Goal: Task Accomplishment & Management: Manage account settings

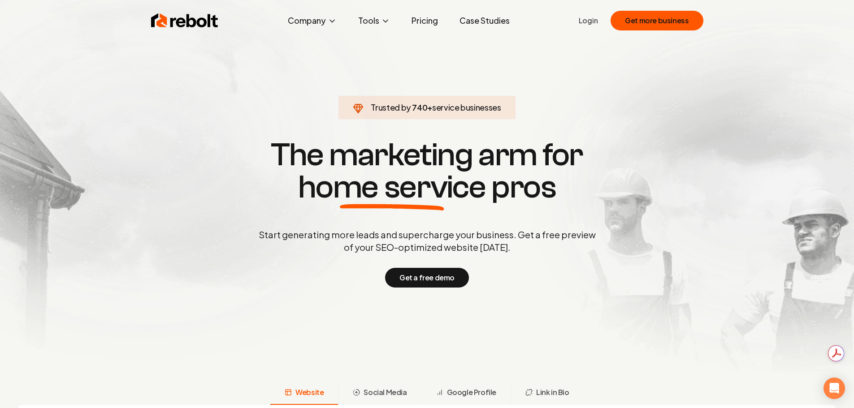
click at [569, 13] on div "Rebolt Company About Blog Jobs Help Center Tools Google Review QR Code Generato…" at bounding box center [427, 20] width 574 height 27
click at [594, 24] on link "Login" at bounding box center [588, 20] width 19 height 11
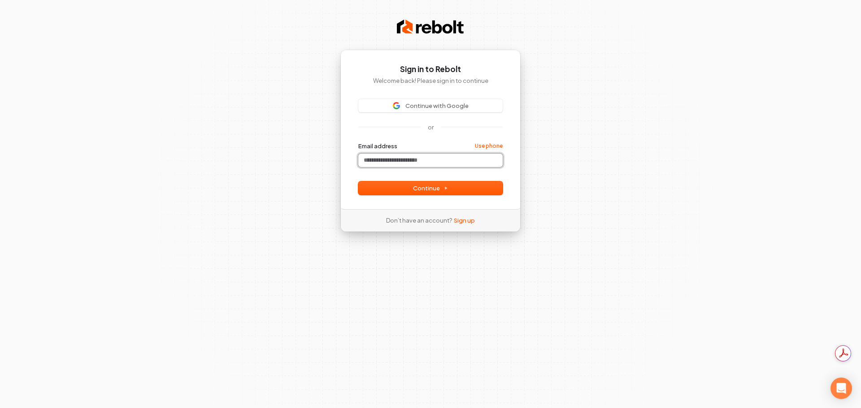
click at [432, 157] on input "Email address" at bounding box center [430, 160] width 144 height 13
click at [420, 192] on button "Continue" at bounding box center [430, 188] width 144 height 13
type input "**********"
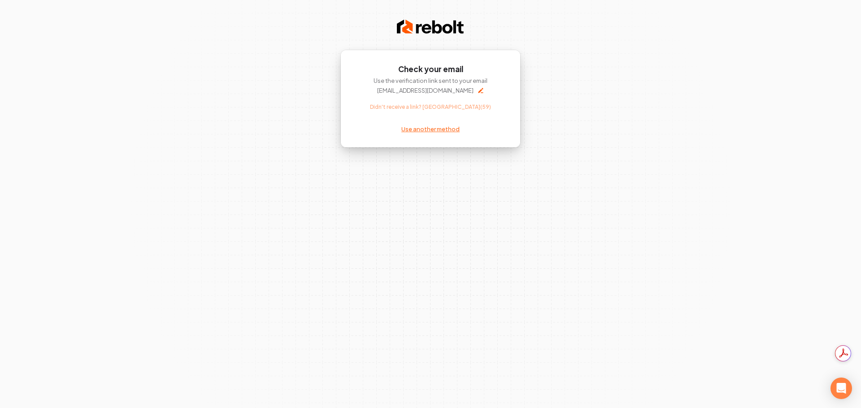
click at [430, 130] on link "Use another method" at bounding box center [430, 129] width 58 height 8
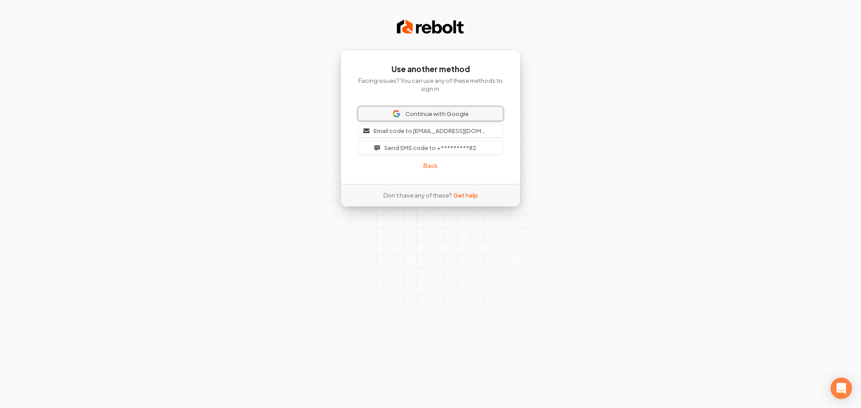
click at [455, 109] on button "Continue with Google" at bounding box center [430, 113] width 144 height 13
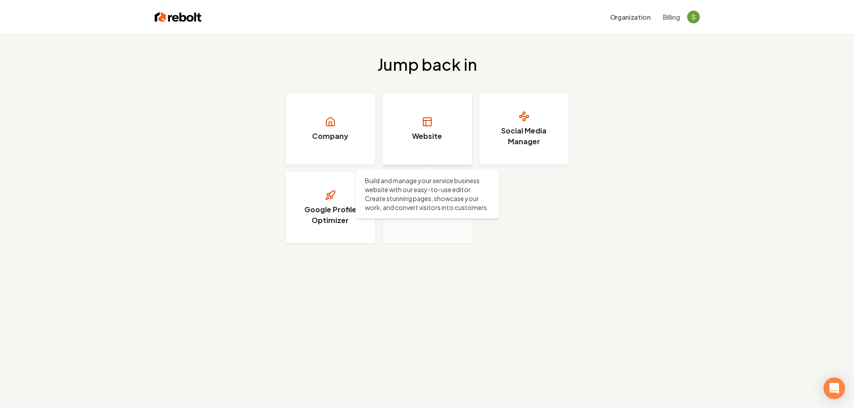
click at [396, 115] on link "Website" at bounding box center [427, 129] width 90 height 72
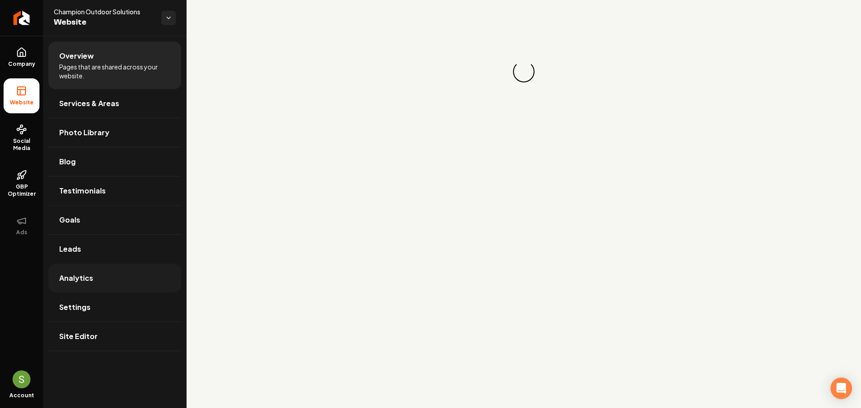
click at [99, 271] on link "Analytics" at bounding box center [114, 278] width 133 height 29
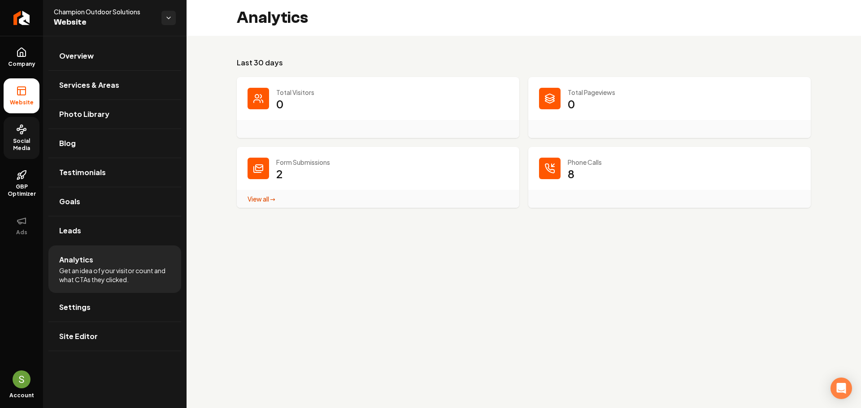
click at [28, 141] on span "Social Media" at bounding box center [22, 145] width 36 height 14
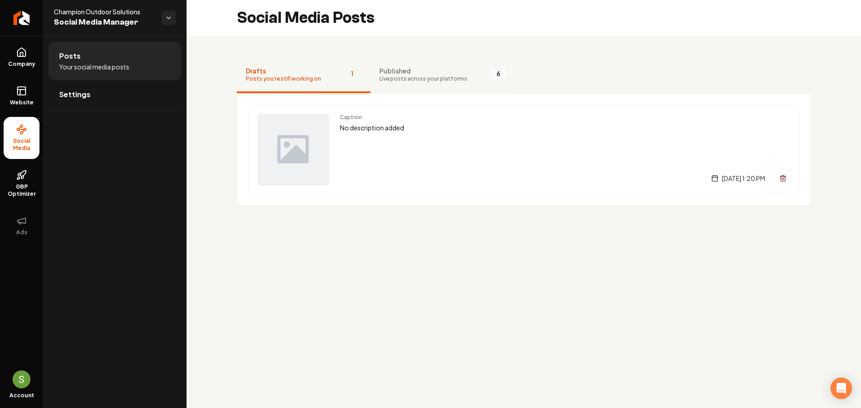
click at [437, 73] on span "Published" at bounding box center [423, 70] width 88 height 9
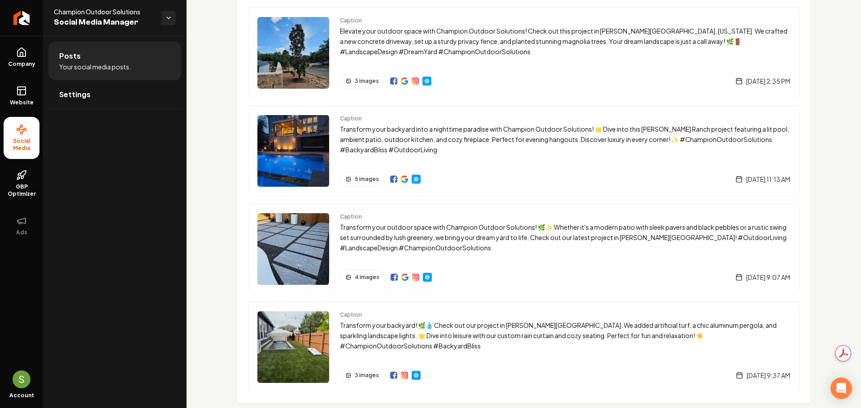
scroll to position [310, 0]
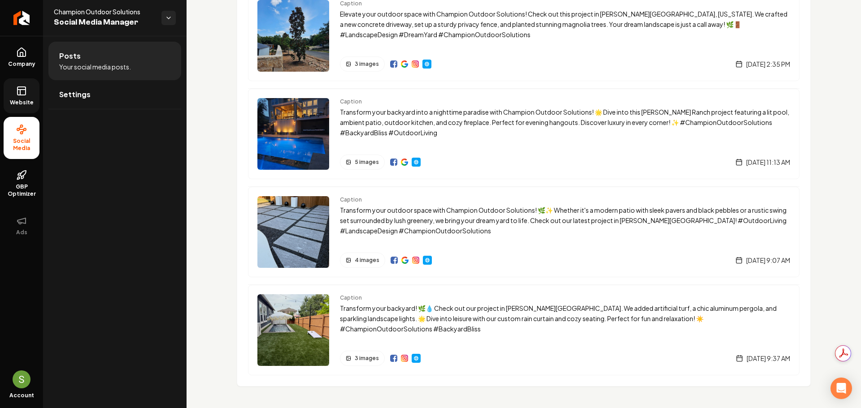
click at [27, 87] on link "Website" at bounding box center [22, 95] width 36 height 35
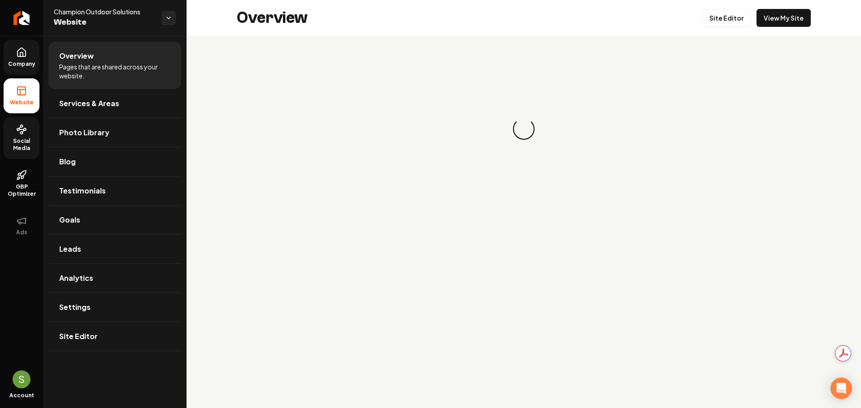
click at [27, 64] on span "Company" at bounding box center [21, 64] width 35 height 7
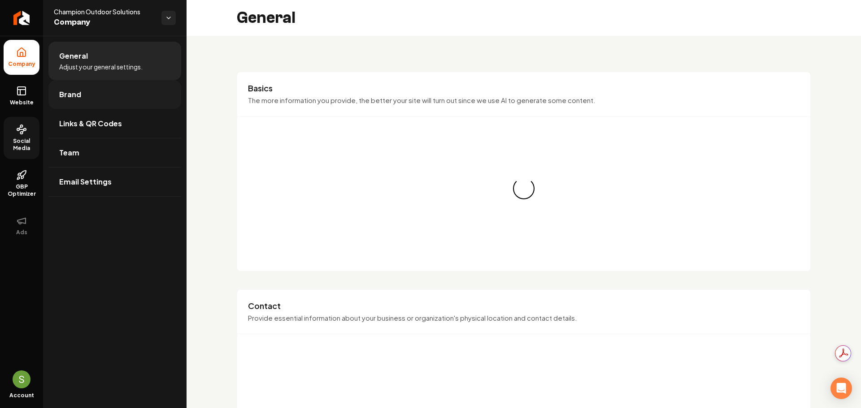
click at [71, 95] on span "Brand" at bounding box center [70, 94] width 22 height 11
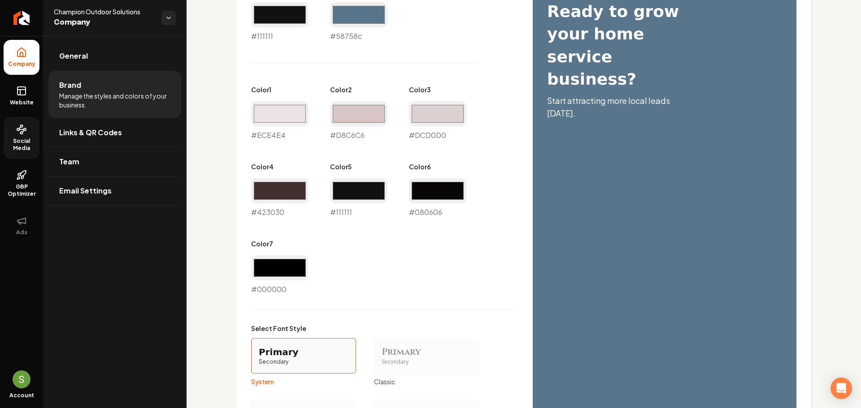
scroll to position [568, 0]
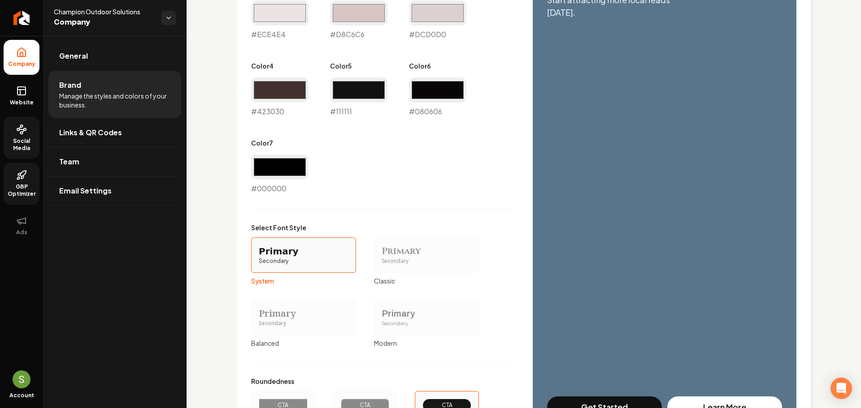
click at [17, 182] on link "GBP Optimizer" at bounding box center [22, 184] width 36 height 42
